Goal: Task Accomplishment & Management: Complete application form

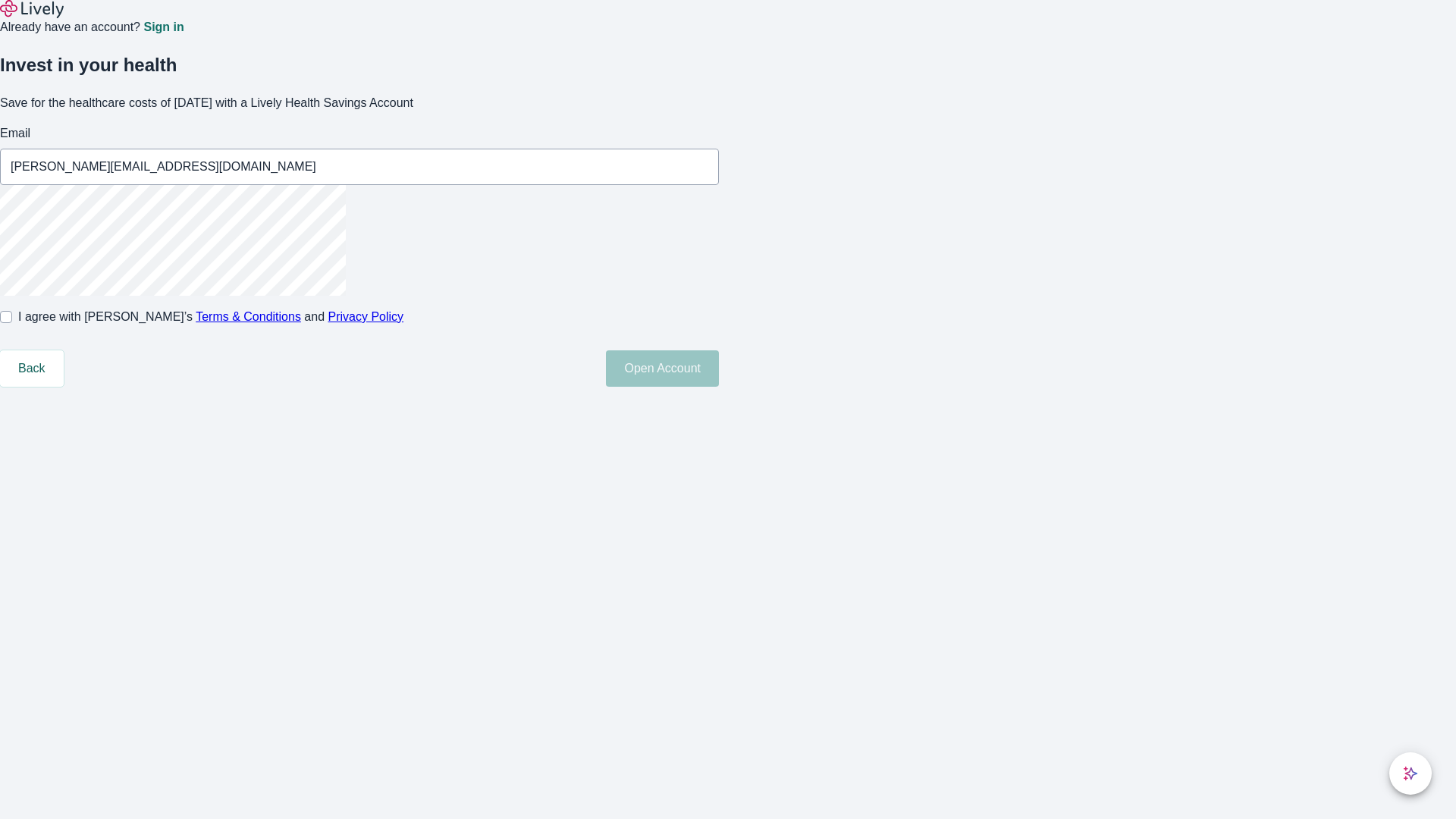
click at [12, 323] on input "I agree with Lively’s Terms & Conditions and Privacy Policy" at bounding box center [6, 316] width 12 height 12
checkbox input "true"
click at [719, 386] on button "Open Account" at bounding box center [662, 368] width 113 height 36
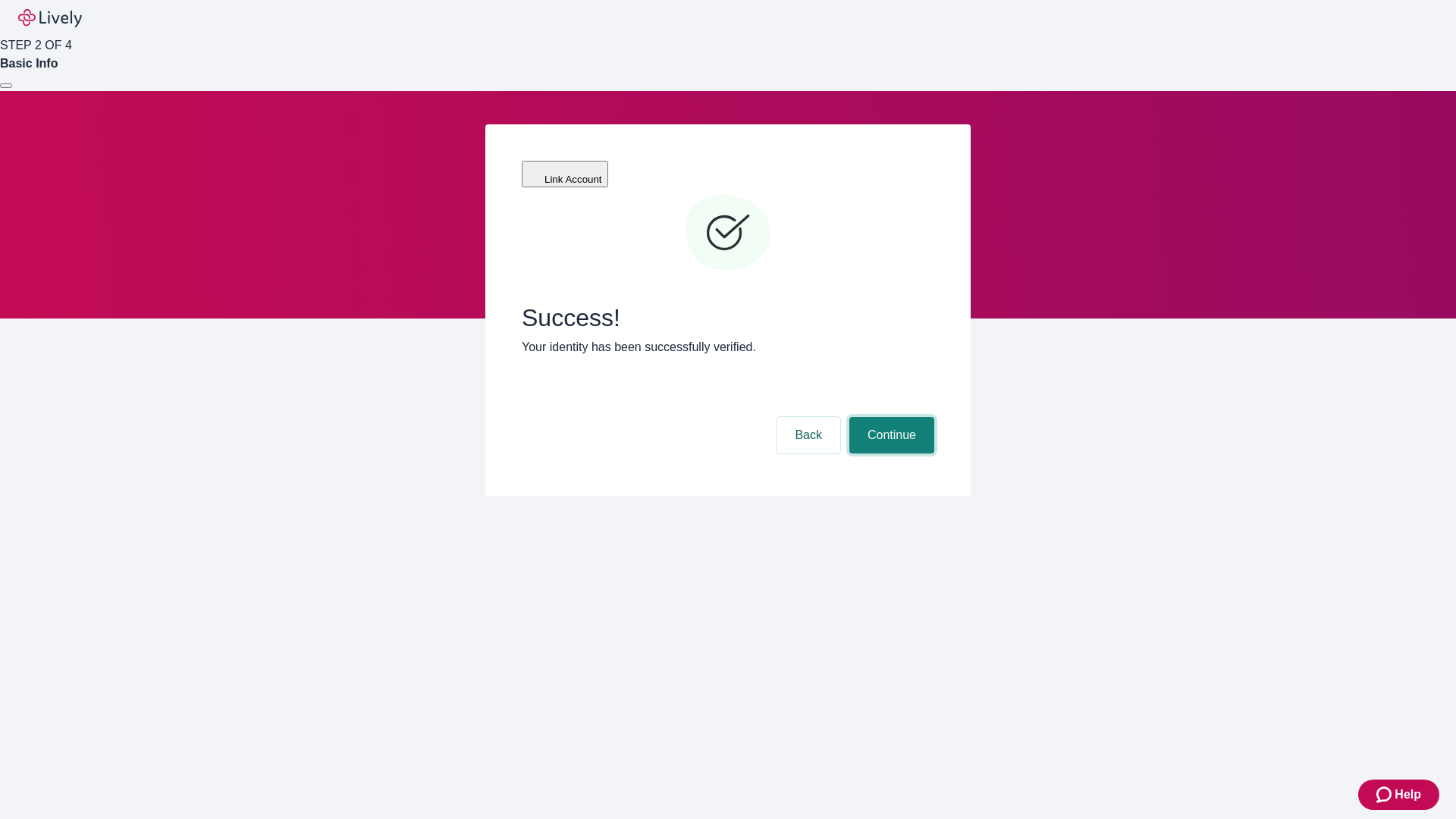
click at [890, 417] on button "Continue" at bounding box center [892, 434] width 85 height 36
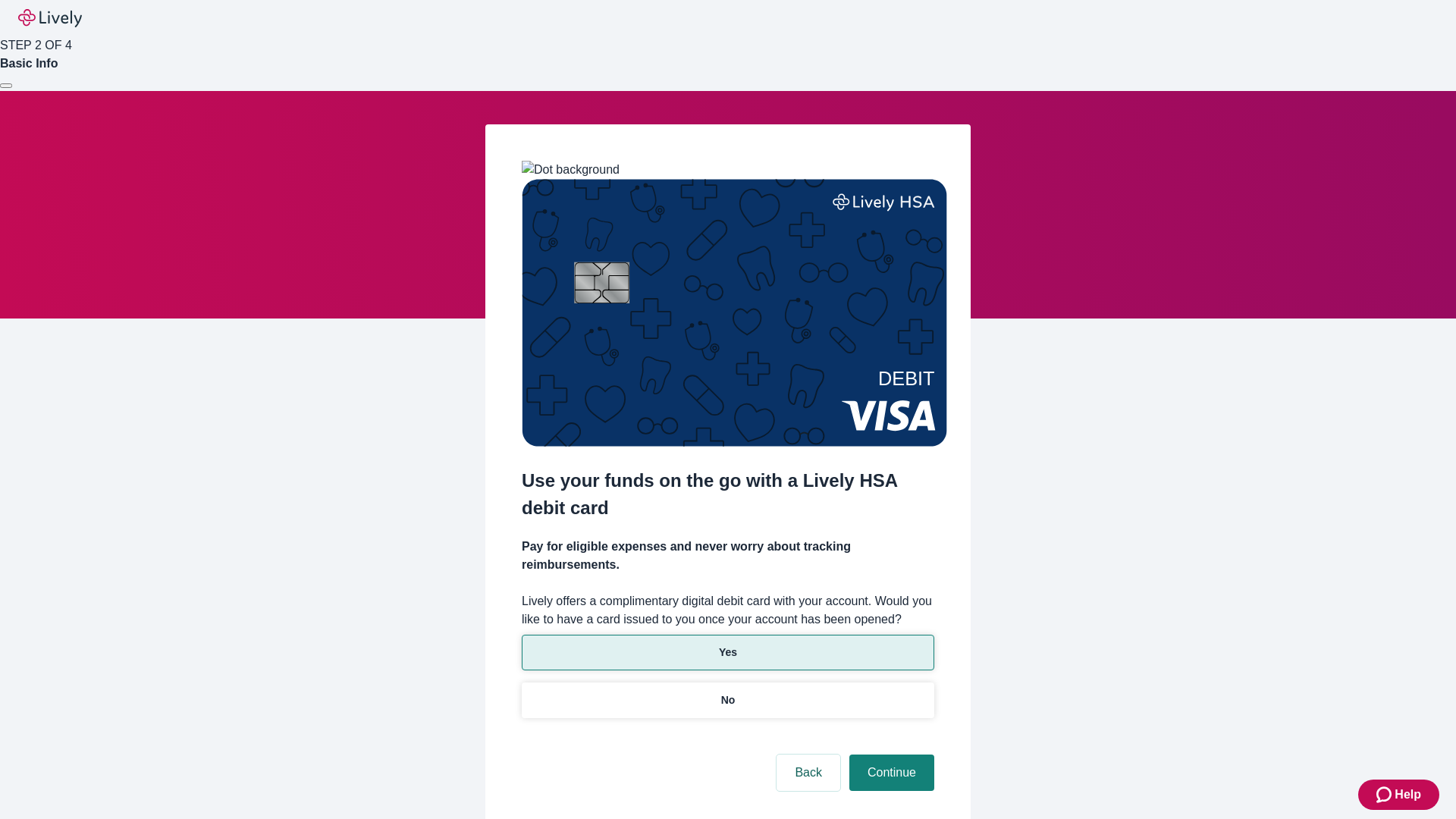
click at [728, 645] on p "Yes" at bounding box center [728, 652] width 18 height 16
click at [890, 754] on button "Continue" at bounding box center [892, 772] width 85 height 36
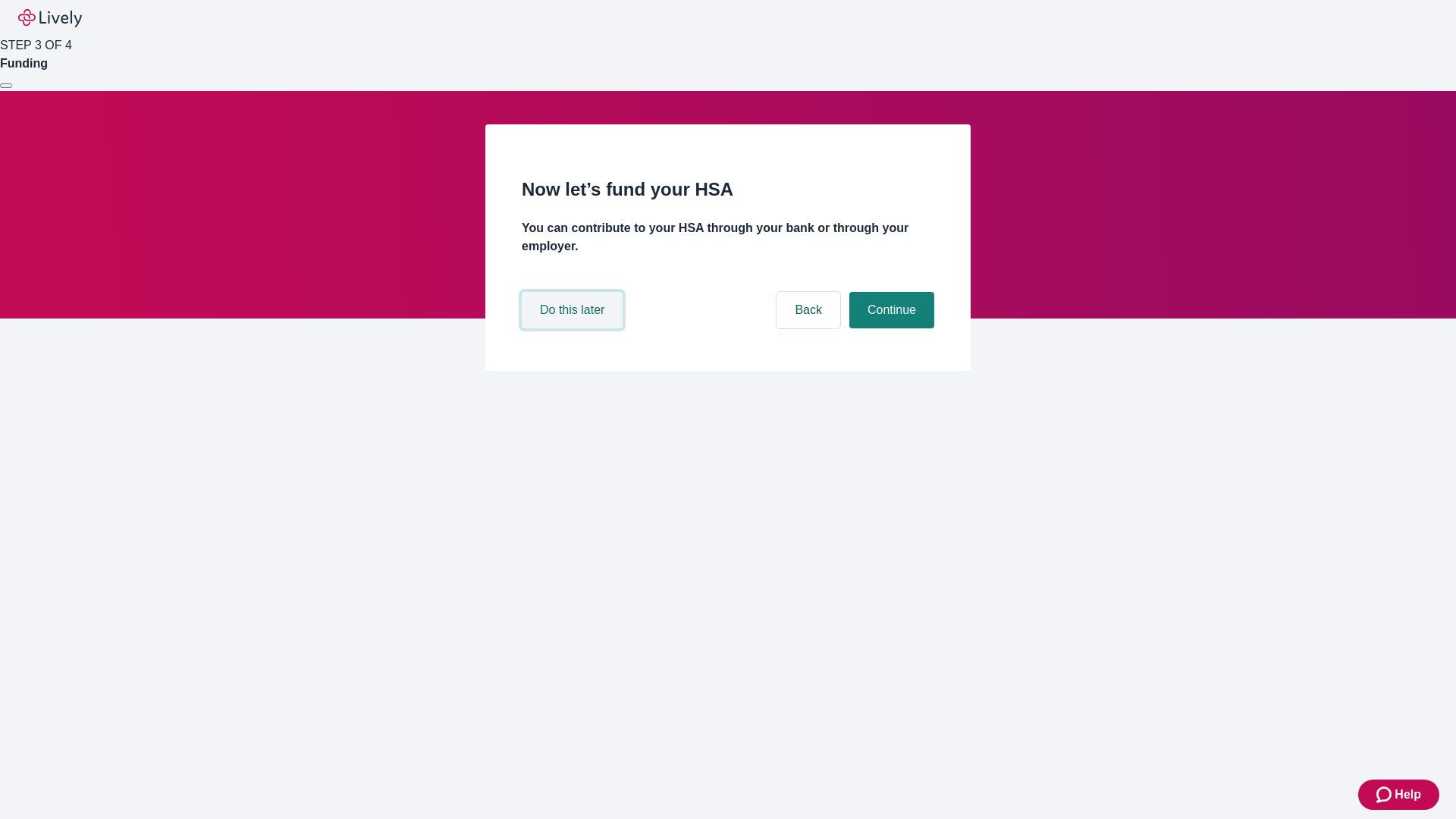
click at [574, 328] on button "Do this later" at bounding box center [572, 310] width 101 height 36
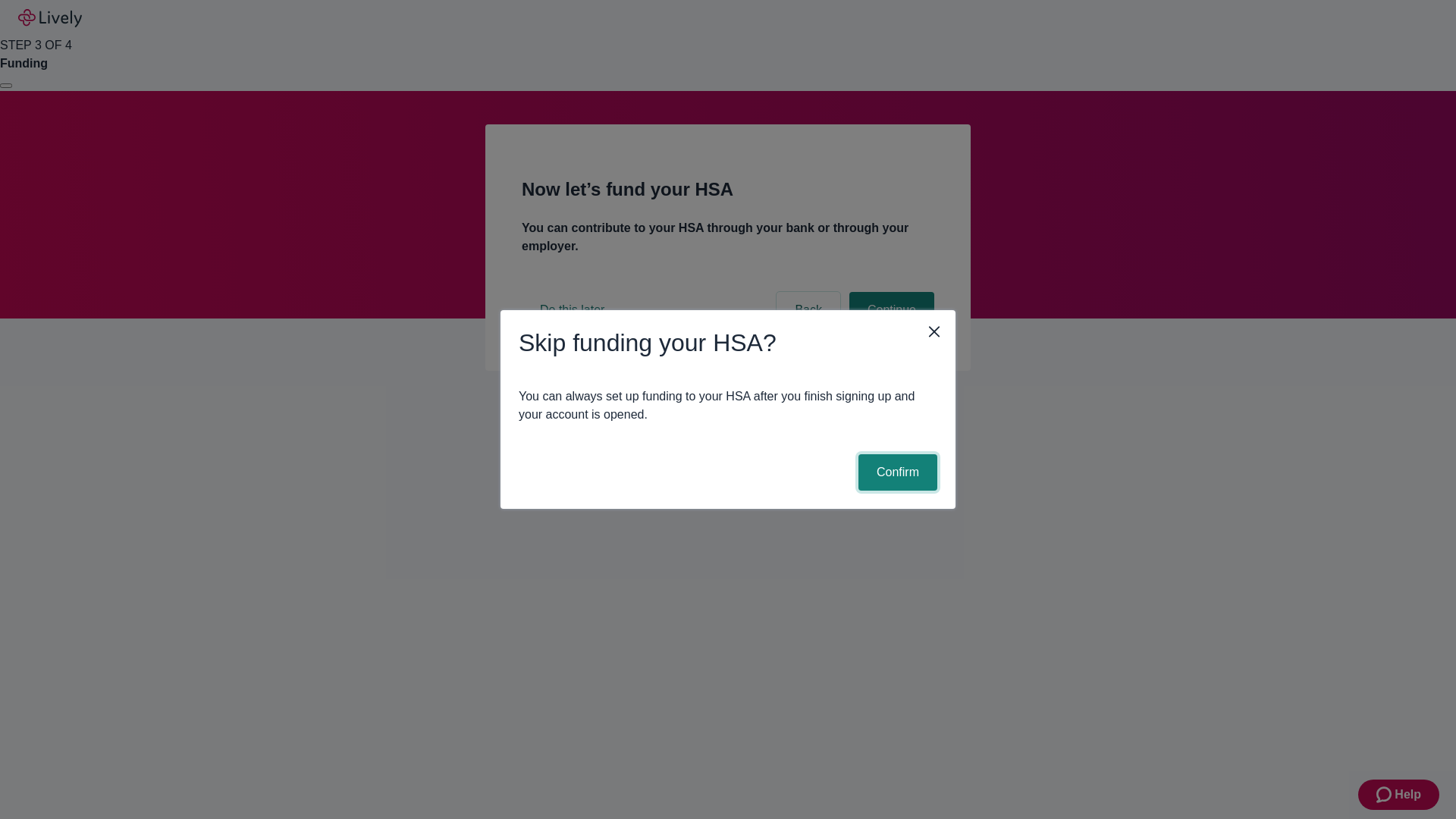
click at [895, 472] on button "Confirm" at bounding box center [898, 472] width 79 height 36
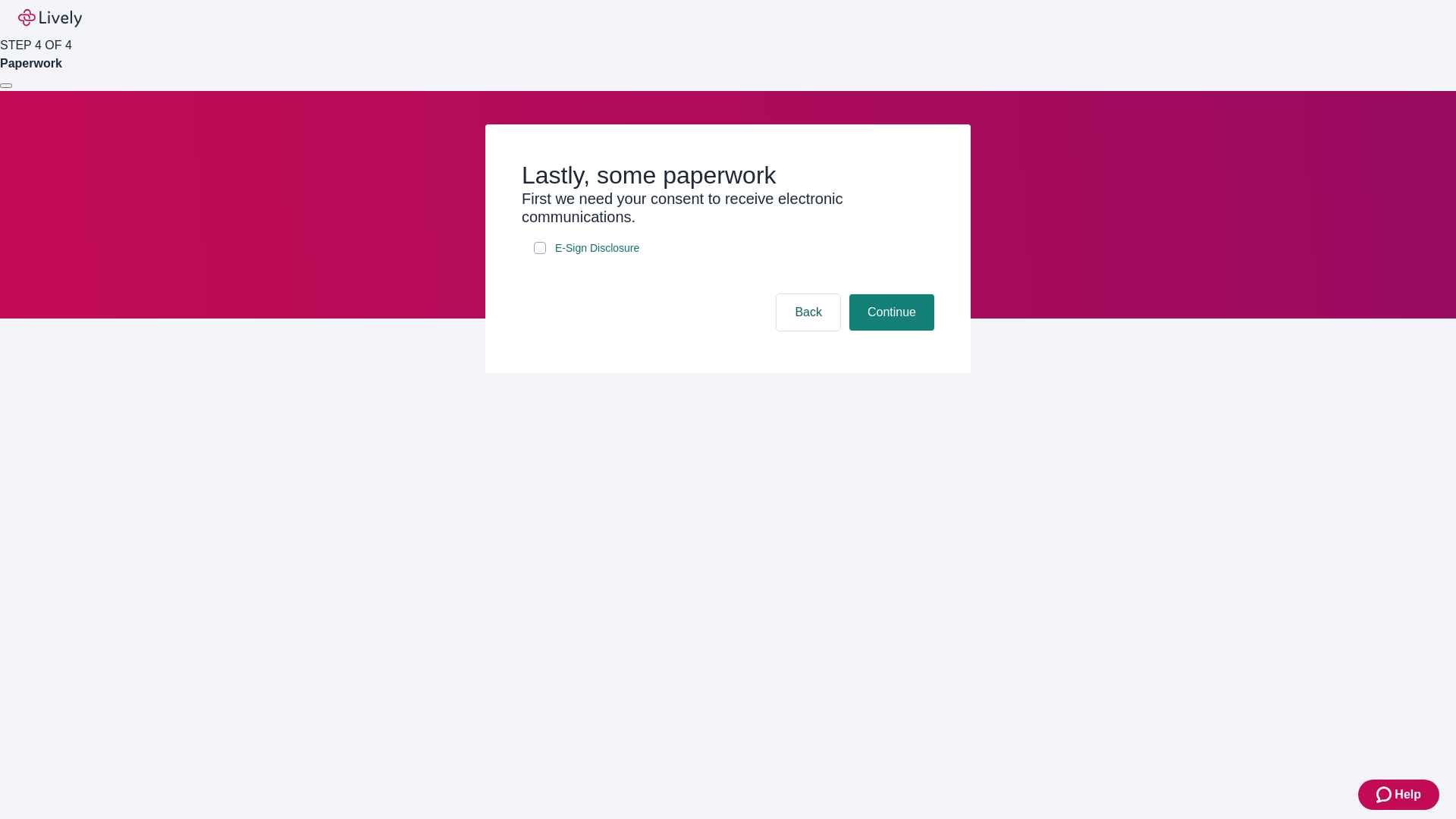
click at [539, 254] on input "E-Sign Disclosure" at bounding box center [539, 247] width 12 height 12
checkbox input "true"
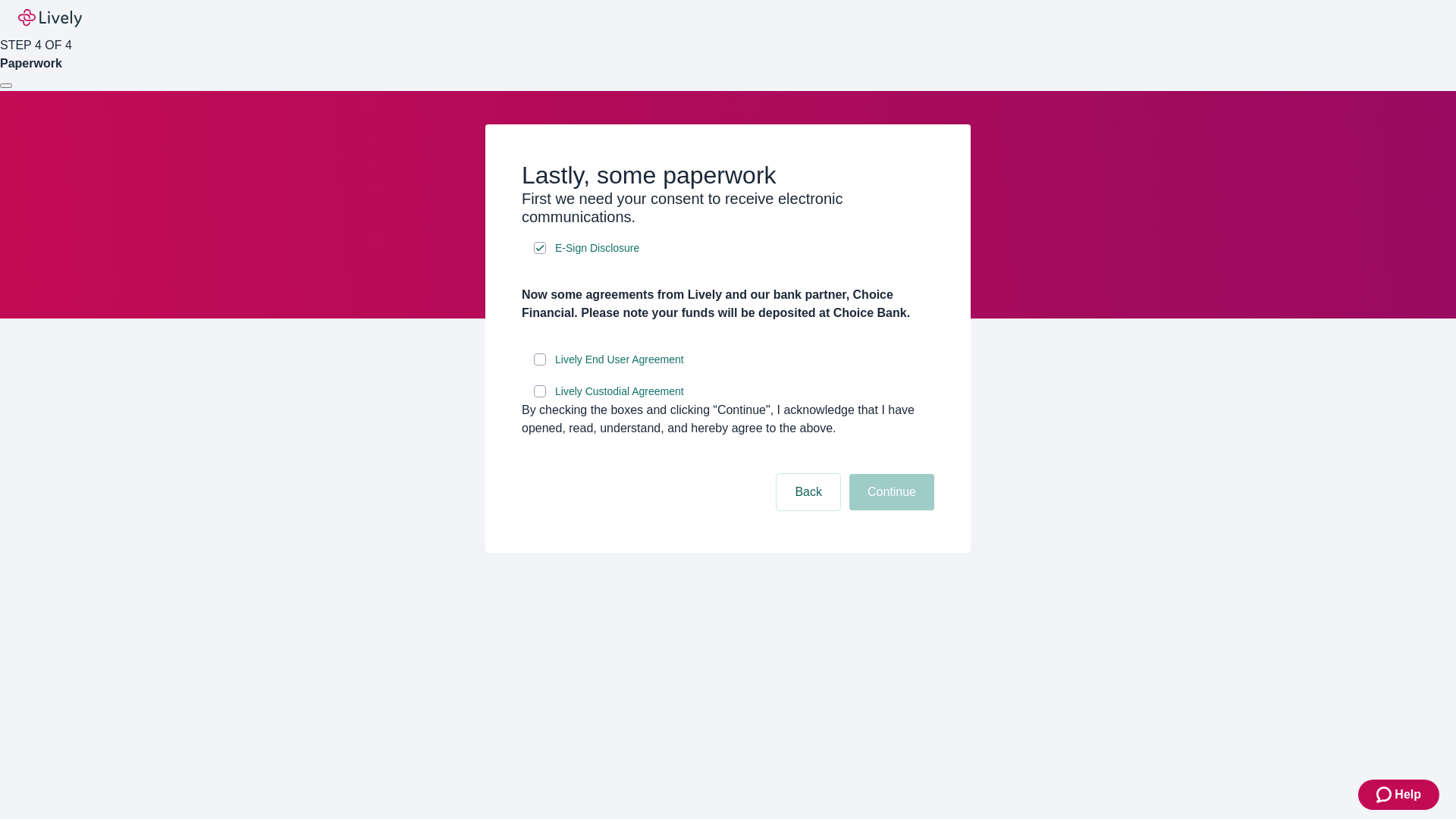
click at [539, 365] on input "Lively End User Agreement" at bounding box center [539, 359] width 12 height 12
checkbox input "true"
click at [539, 398] on input "Lively Custodial Agreement" at bounding box center [539, 391] width 12 height 12
checkbox input "true"
click at [890, 510] on button "Continue" at bounding box center [892, 492] width 85 height 36
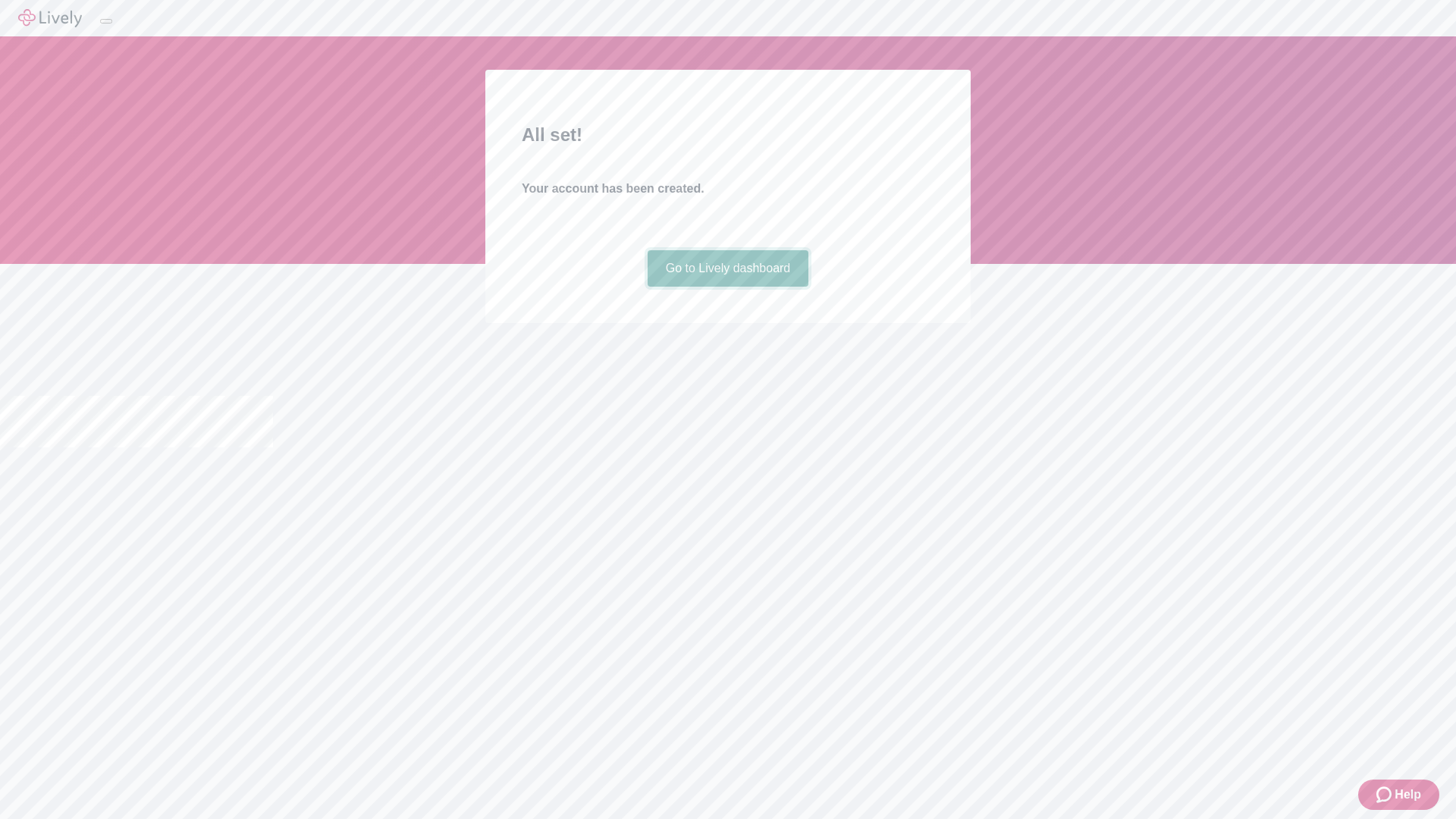
click at [728, 287] on link "Go to Lively dashboard" at bounding box center [728, 267] width 161 height 36
